Goal: Find specific page/section: Find specific page/section

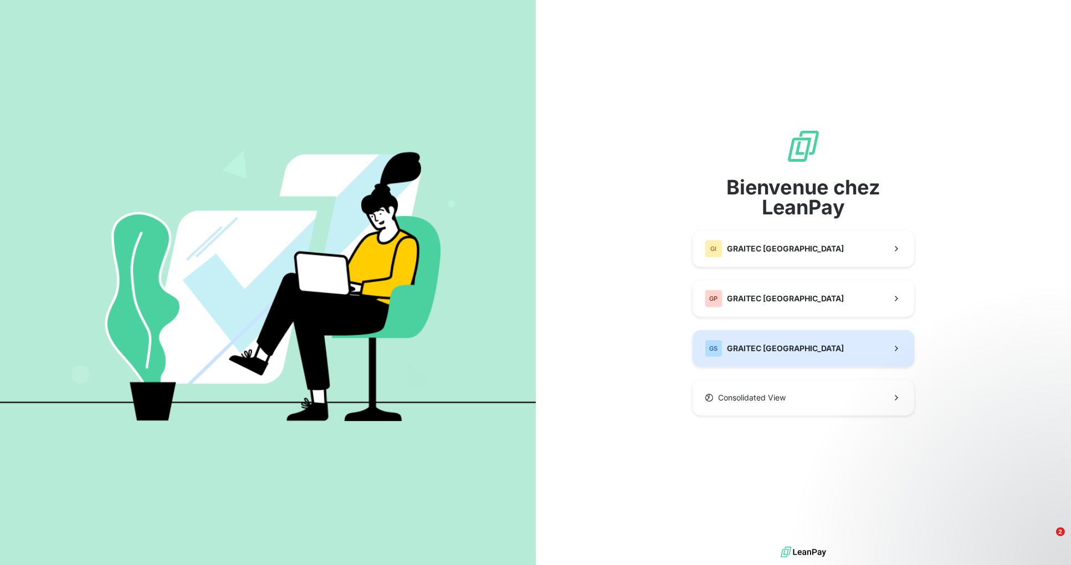
click at [792, 349] on button "GS GRAITEC [GEOGRAPHIC_DATA]" at bounding box center [804, 348] width 222 height 37
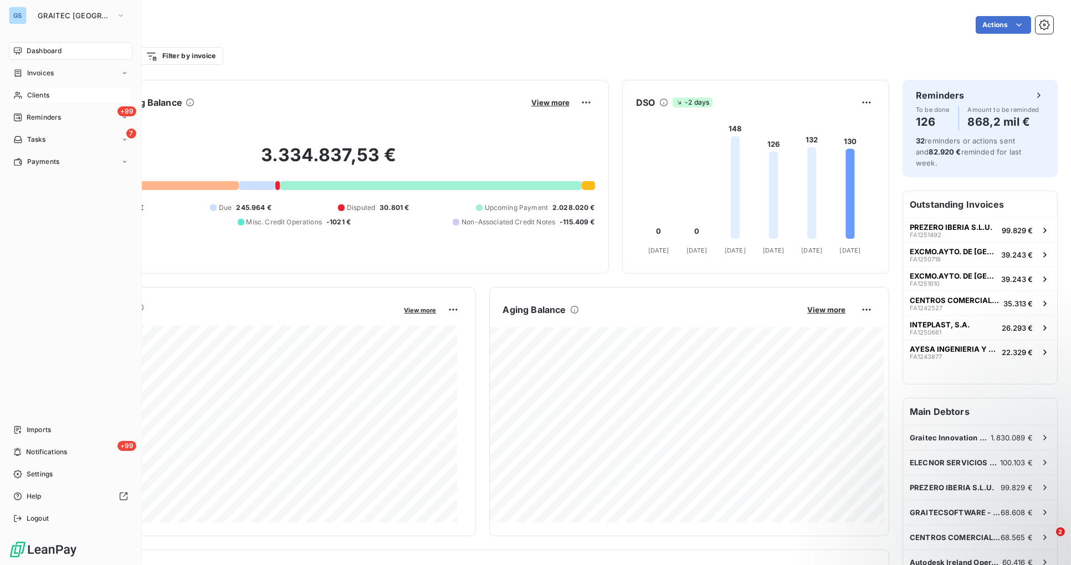
click at [37, 96] on span "Clients" at bounding box center [38, 95] width 22 height 10
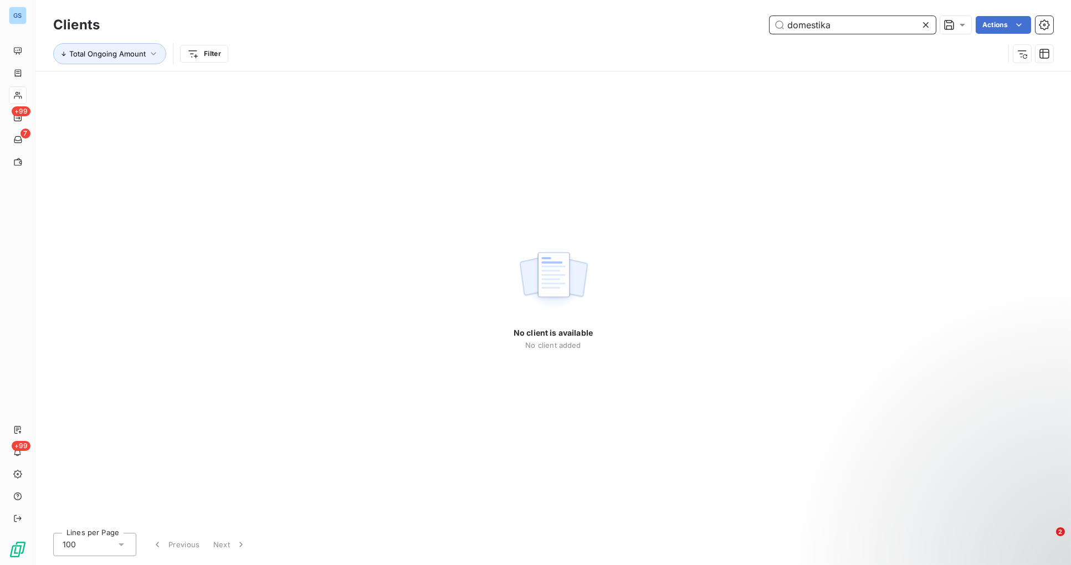
drag, startPoint x: 791, startPoint y: 25, endPoint x: 876, endPoint y: 18, distance: 84.5
click at [876, 18] on input "domestika" at bounding box center [853, 25] width 166 height 18
type input "dmstk"
